Goal: Task Accomplishment & Management: Manage account settings

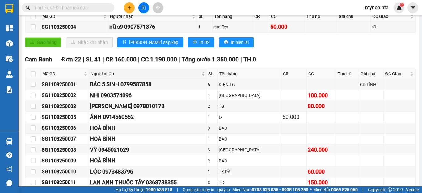
scroll to position [116, 0]
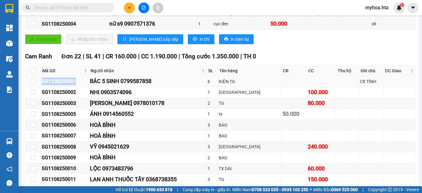
drag, startPoint x: 81, startPoint y: 88, endPoint x: 37, endPoint y: 88, distance: 44.4
click at [37, 87] on tr "SG1108250001 BÁC 5 SINH 0799587858 6 KIỆN TG CR TÍNH" at bounding box center [220, 81] width 390 height 11
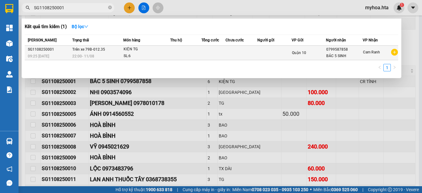
type input "SG1108250001"
click at [225, 54] on td at bounding box center [241, 53] width 32 height 15
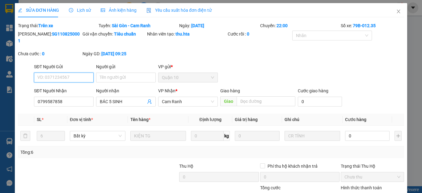
type input "0799587858"
type input "BÁC 5 SINH"
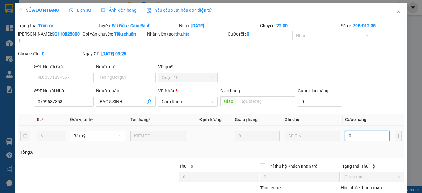
click at [361, 131] on input "0" at bounding box center [367, 136] width 44 height 10
type input "1"
type input "12"
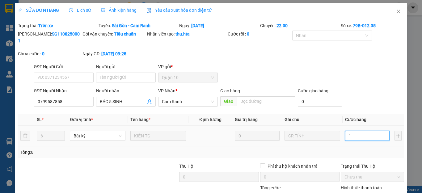
type input "12"
type input "120"
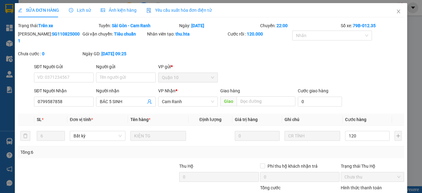
type input "120.000"
click at [347, 149] on div "Tổng: 6" at bounding box center [210, 152] width 381 height 7
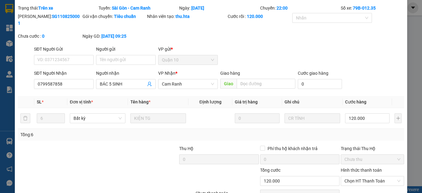
scroll to position [45, 0]
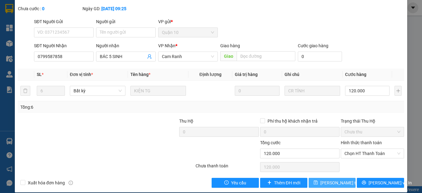
click at [339, 179] on span "[PERSON_NAME] thay đổi" at bounding box center [344, 182] width 49 height 7
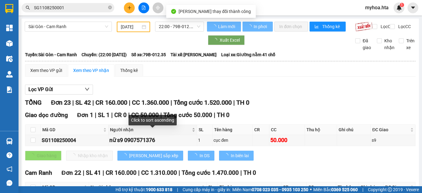
scroll to position [123, 0]
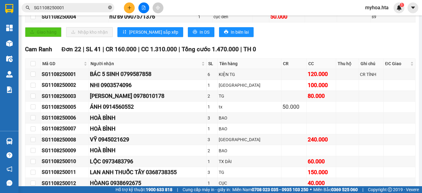
click at [109, 7] on icon "close-circle" at bounding box center [110, 8] width 4 height 4
drag, startPoint x: 78, startPoint y: 125, endPoint x: 38, endPoint y: 127, distance: 39.8
click at [38, 123] on tr "SG1108250006 HOÀ BÌNH 3 BAO" at bounding box center [220, 118] width 390 height 11
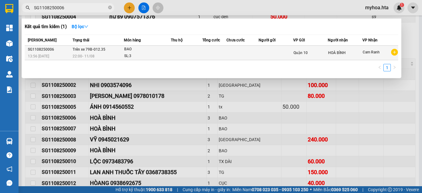
type input "SG1108250006"
click at [341, 50] on div "HOÀ BÌNH" at bounding box center [345, 53] width 34 height 6
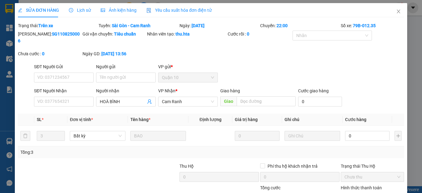
type input "HOÀ BÌNH"
type input "2"
type input "21"
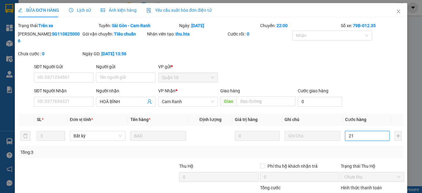
type input "21"
type input "210"
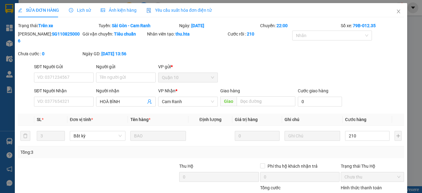
type input "210.000"
click at [302, 146] on div "Tổng: 3" at bounding box center [211, 152] width 386 height 12
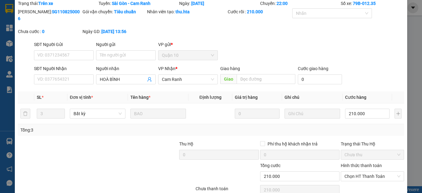
scroll to position [45, 0]
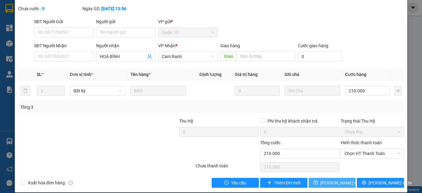
click at [338, 179] on span "[PERSON_NAME] thay đổi" at bounding box center [344, 182] width 49 height 7
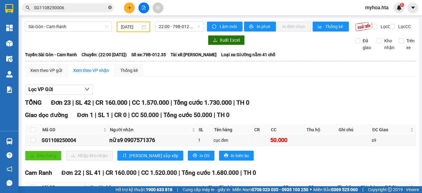
click at [108, 7] on icon "close-circle" at bounding box center [110, 8] width 4 height 4
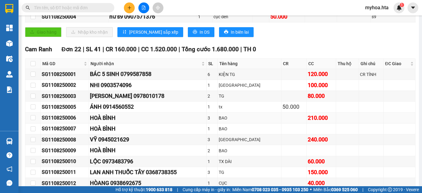
scroll to position [185, 0]
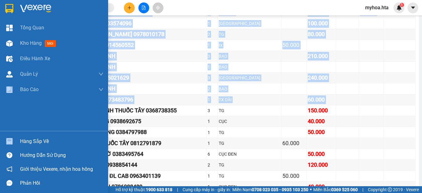
drag, startPoint x: 79, startPoint y: 117, endPoint x: 64, endPoint y: 108, distance: 18.1
click at [16, 109] on section "Kết quả tìm kiếm ( 1 ) Bộ lọc Mã ĐH Trạng thái Món hàng Thu hộ Tổng cước Chưa c…" at bounding box center [211, 96] width 422 height 193
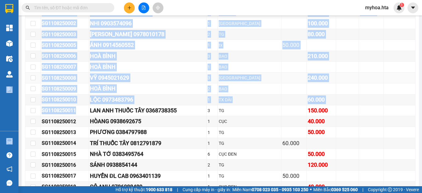
click at [155, 81] on div "VỸ 0945021629" at bounding box center [147, 77] width 115 height 9
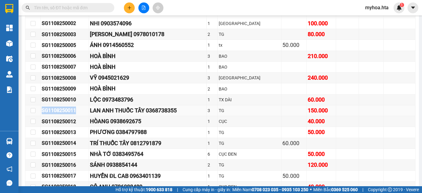
drag, startPoint x: 77, startPoint y: 117, endPoint x: 45, endPoint y: 110, distance: 31.8
click at [38, 114] on tr "SG1108250011 LAN ANH THUỐC TÂY 0368738355 3 TG 150.000" at bounding box center [220, 110] width 390 height 11
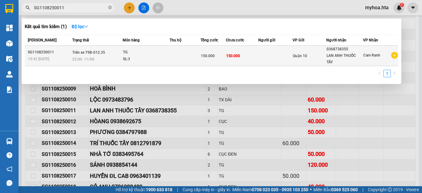
type input "SG1108250011"
click at [272, 48] on td at bounding box center [275, 56] width 34 height 20
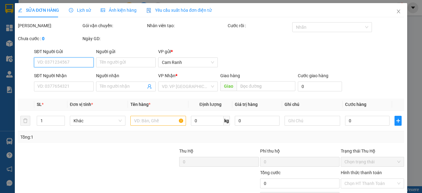
type input "0368738355"
type input "LAN ANH THUỐC TÂY"
type input "150.000"
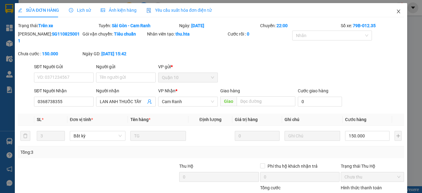
click at [396, 10] on icon "close" at bounding box center [398, 11] width 5 height 5
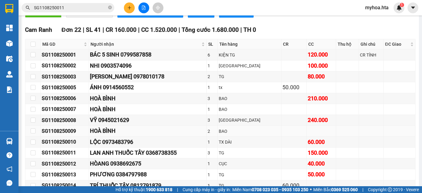
scroll to position [154, 0]
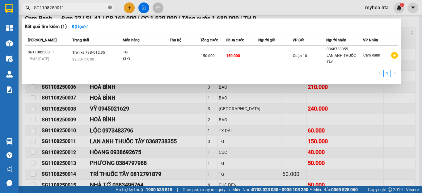
click at [109, 7] on icon "close-circle" at bounding box center [110, 8] width 4 height 4
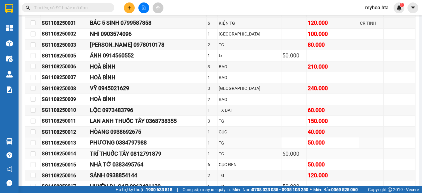
scroll to position [185, 0]
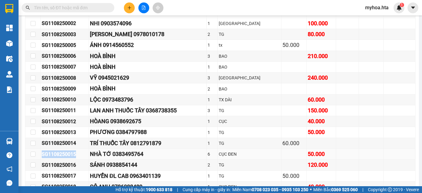
drag, startPoint x: 76, startPoint y: 161, endPoint x: 39, endPoint y: 159, distance: 36.8
click at [39, 159] on tr "SG1108250015 NHÀ TỚ 0383495764 6 CỤC ĐEN 50.000" at bounding box center [220, 154] width 390 height 11
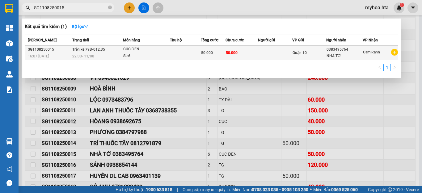
type input "SG1108250015"
click at [267, 53] on td at bounding box center [275, 53] width 34 height 15
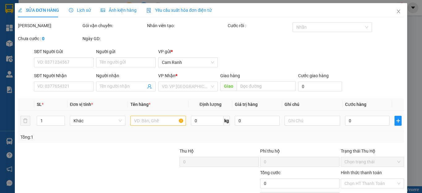
type input "0383495764"
type input "NHÀ TỚ"
type input "50.000"
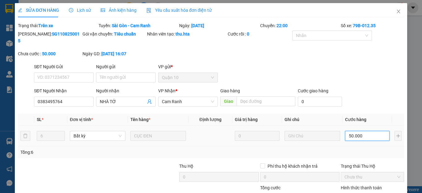
click at [366, 131] on input "50.000" at bounding box center [367, 136] width 44 height 10
click at [396, 12] on icon "close" at bounding box center [398, 11] width 5 height 5
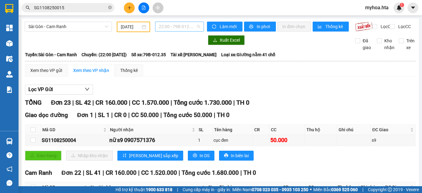
click at [194, 25] on span "22:00 - 79B-012.35" at bounding box center [179, 26] width 41 height 9
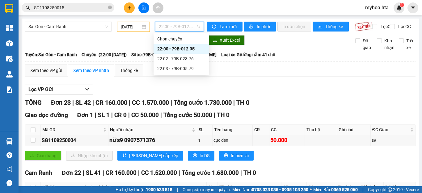
click at [192, 50] on div "22:00 - 79B-012.35" at bounding box center [181, 48] width 48 height 7
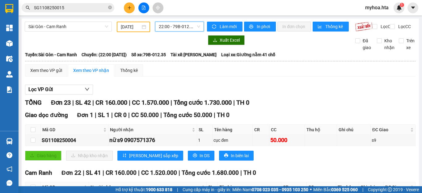
click at [190, 58] on span "Tài xế: [PERSON_NAME]" at bounding box center [193, 54] width 46 height 7
drag, startPoint x: 190, startPoint y: 25, endPoint x: 185, endPoint y: 40, distance: 15.7
click at [189, 25] on span "22:00 - 79B-012.35" at bounding box center [179, 26] width 41 height 9
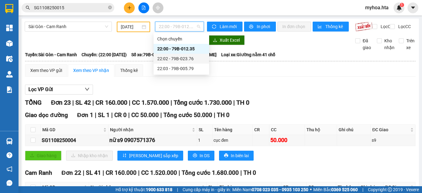
drag, startPoint x: 185, startPoint y: 55, endPoint x: 186, endPoint y: 42, distance: 13.3
click at [185, 55] on div "22:02 - 79B-023.76" at bounding box center [181, 58] width 48 height 7
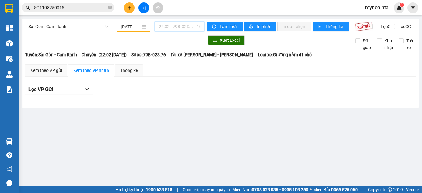
click at [190, 26] on span "22:02 - 79B-023.76" at bounding box center [179, 26] width 41 height 9
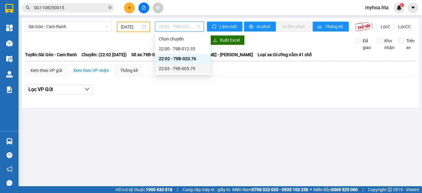
click at [182, 69] on div "22:03 - 79B-005.79" at bounding box center [183, 68] width 48 height 7
click at [188, 24] on span "22:03 - 79B-005.79" at bounding box center [179, 26] width 41 height 9
